Goal: Task Accomplishment & Management: Manage account settings

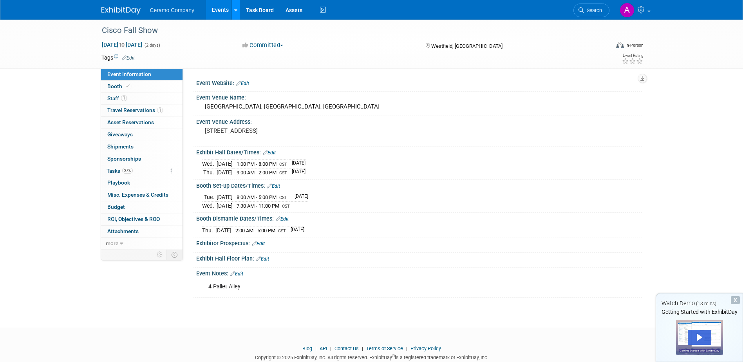
click at [235, 11] on icon at bounding box center [235, 10] width 3 height 5
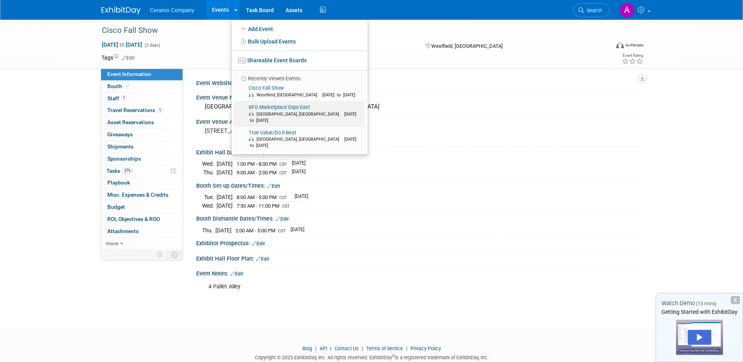
click at [279, 111] on span "Cleveland, OH Sep 17, 2025 to Sep 18, 2025" at bounding box center [305, 117] width 113 height 13
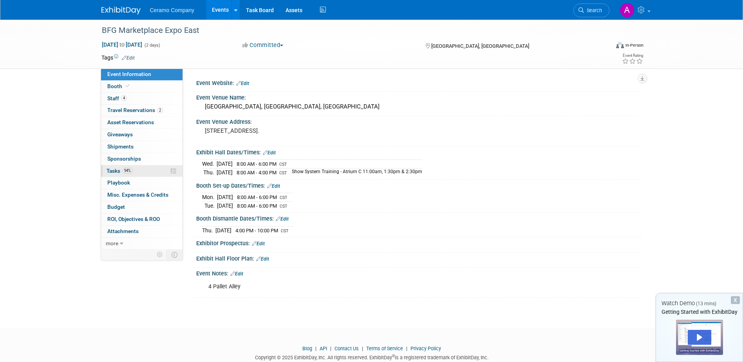
click at [135, 169] on link "94% Tasks 94%" at bounding box center [141, 171] width 81 height 12
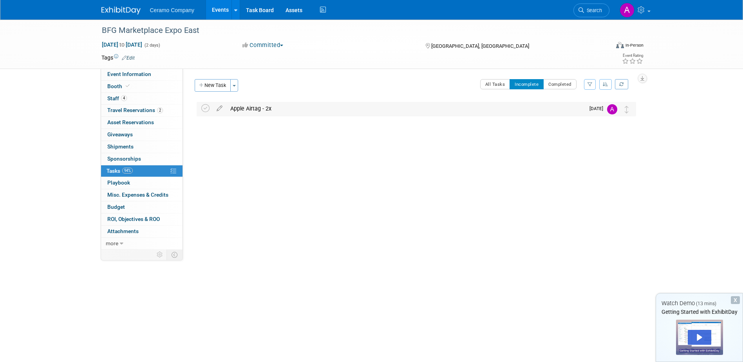
click at [455, 111] on div "Apple Airtag - 2x" at bounding box center [405, 108] width 358 height 13
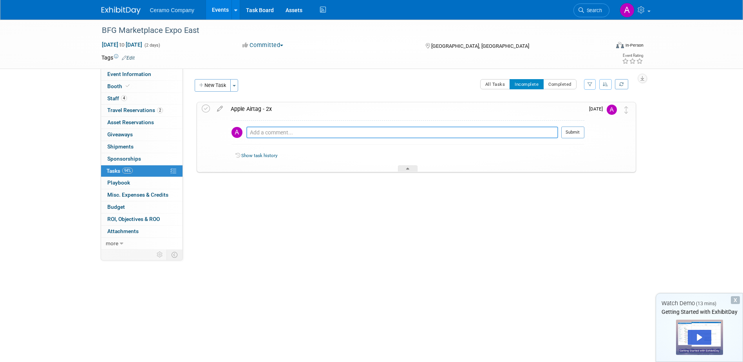
click at [379, 136] on textarea at bounding box center [402, 133] width 312 height 12
type textarea "$"
type textarea "#4"
click at [570, 133] on button "Submit" at bounding box center [572, 133] width 23 height 12
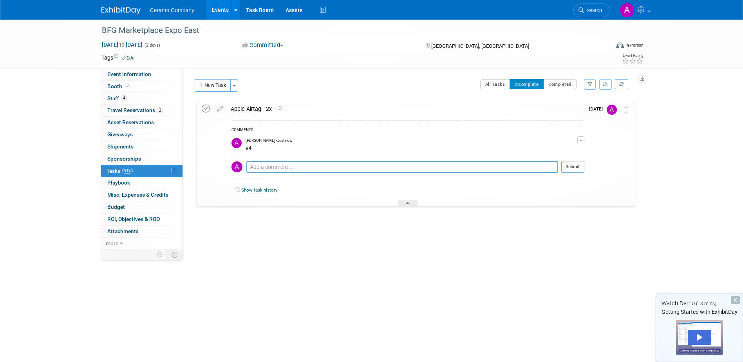
click at [205, 109] on icon at bounding box center [206, 109] width 8 height 8
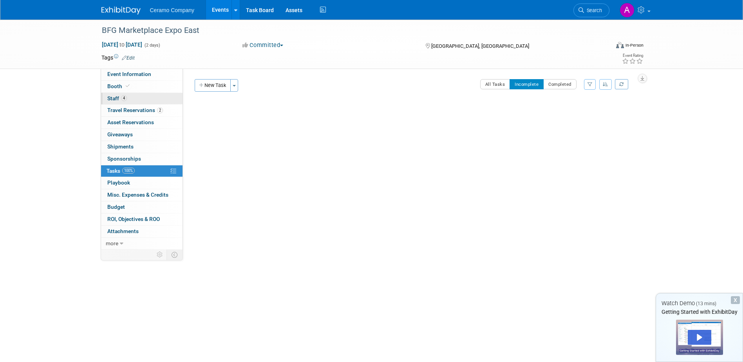
click at [131, 100] on link "4 Staff 4" at bounding box center [141, 99] width 81 height 12
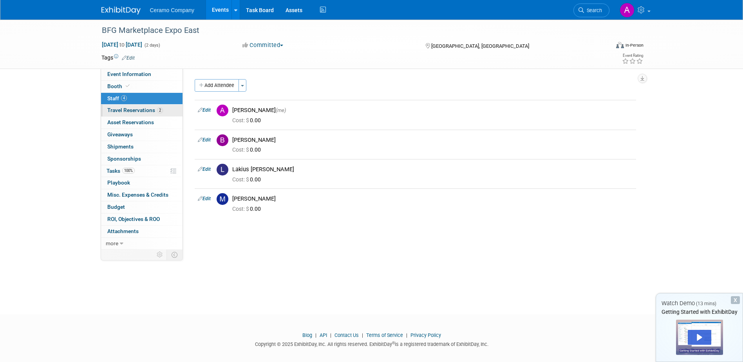
click at [134, 115] on link "2 Travel Reservations 2" at bounding box center [141, 111] width 81 height 12
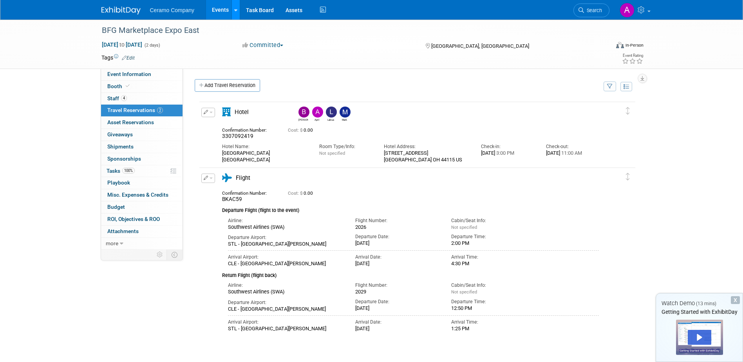
click at [236, 13] on div at bounding box center [235, 10] width 3 height 8
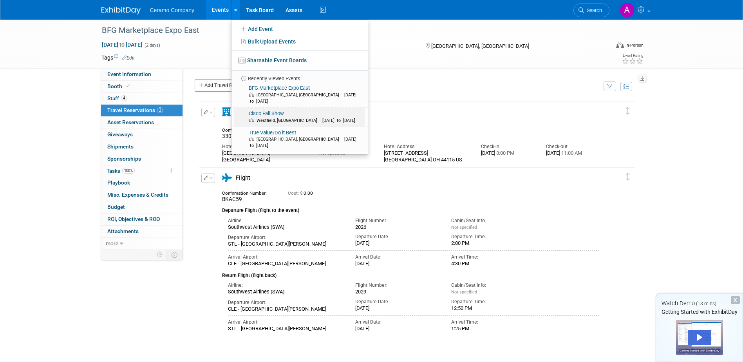
click at [266, 109] on link "Cisco Fall Show Westfield, IN Oct 1, 2025 to Oct 2, 2025" at bounding box center [299, 117] width 131 height 19
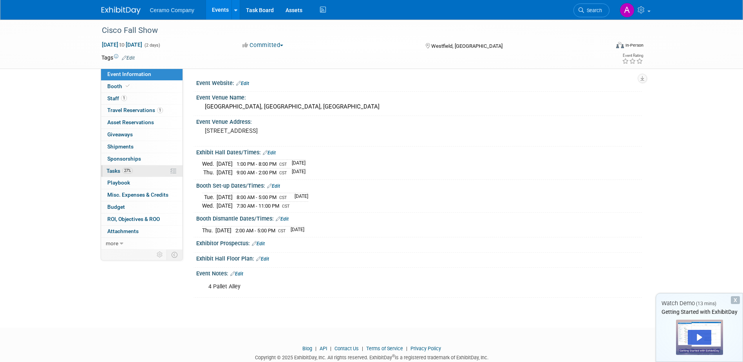
click at [145, 170] on link "27% Tasks 27%" at bounding box center [141, 171] width 81 height 12
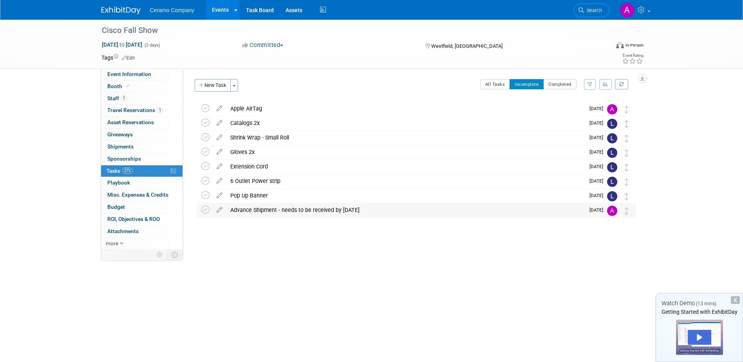
click at [280, 208] on div "Advance Shipment - needs to be received by [DATE]" at bounding box center [405, 209] width 358 height 13
